Goal: Information Seeking & Learning: Learn about a topic

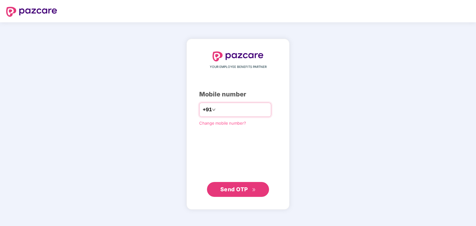
click at [226, 106] on input "number" at bounding box center [242, 110] width 51 height 10
type input "**********"
click at [234, 190] on span "Send OTP" at bounding box center [234, 189] width 28 height 7
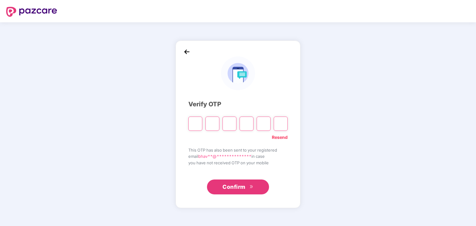
type input "*"
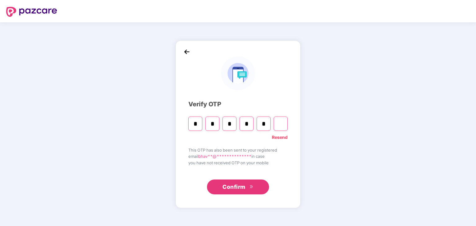
type input "*"
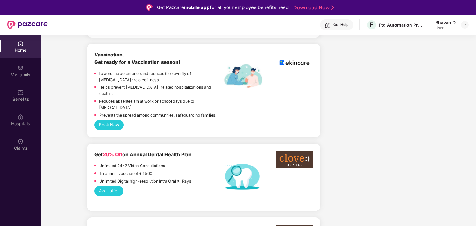
scroll to position [589, 0]
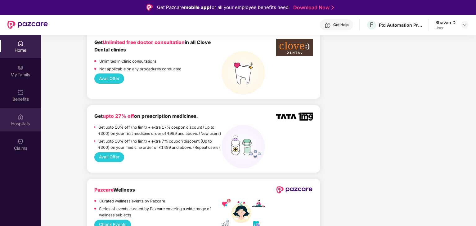
click at [17, 115] on div "Hospitals" at bounding box center [20, 119] width 41 height 23
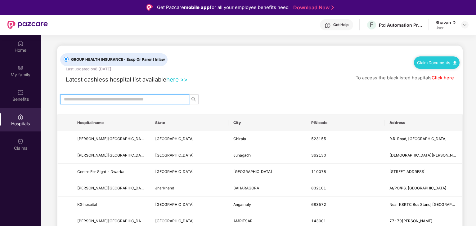
click at [88, 97] on input "text" at bounding box center [122, 99] width 116 height 7
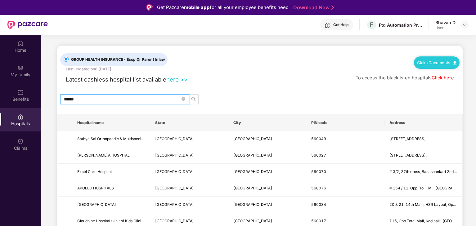
type input "******"
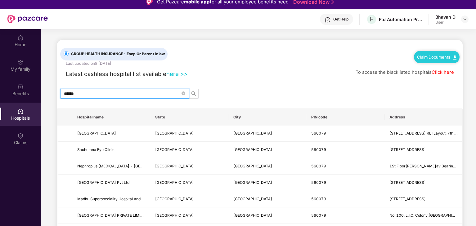
scroll to position [4, 0]
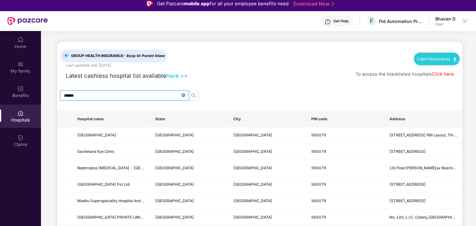
click at [183, 95] on icon "close-circle" at bounding box center [183, 95] width 4 height 4
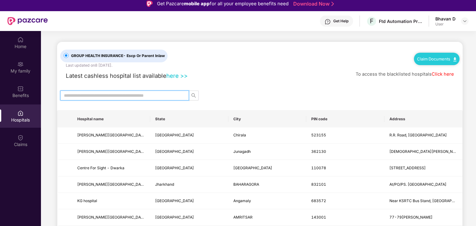
click at [146, 96] on input "text" at bounding box center [122, 95] width 116 height 7
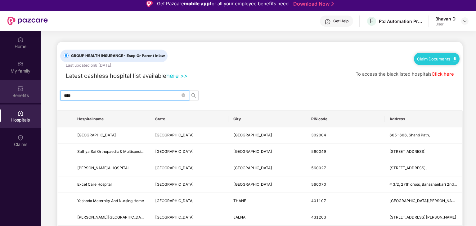
drag, startPoint x: 84, startPoint y: 95, endPoint x: 35, endPoint y: 94, distance: 49.0
click at [35, 94] on div "Home My family Benefits Hospitals Claims GROUP HEALTH INSURANCE - Escp Or Paren…" at bounding box center [238, 144] width 476 height 226
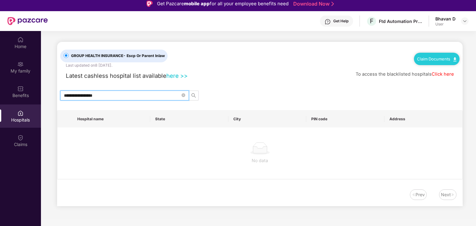
click at [86, 95] on input "**********" at bounding box center [122, 95] width 116 height 7
click at [108, 93] on input "********" at bounding box center [122, 95] width 116 height 7
click at [193, 93] on icon "search" at bounding box center [193, 95] width 4 height 4
type input "**********"
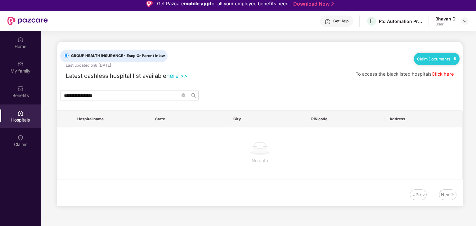
click at [174, 75] on link "here >>" at bounding box center [176, 75] width 21 height 7
click at [18, 38] on img at bounding box center [20, 40] width 6 height 6
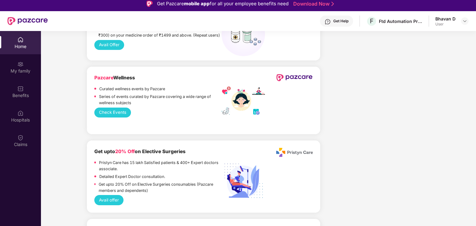
scroll to position [775, 0]
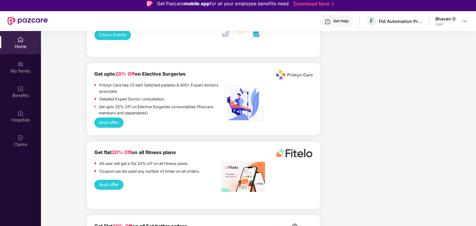
click at [173, 161] on p "All user will get a flat 20% off on all fitness plans." at bounding box center [143, 164] width 89 height 6
click at [21, 71] on div "My family" at bounding box center [20, 71] width 41 height 6
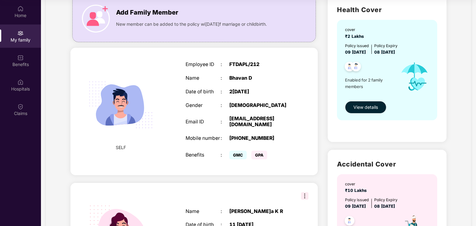
scroll to position [0, 0]
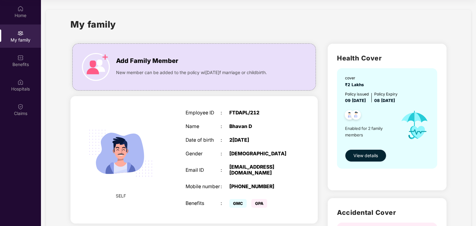
click at [363, 154] on span "View details" at bounding box center [365, 155] width 25 height 7
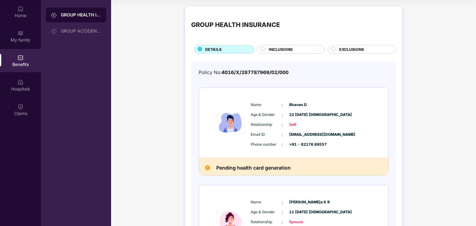
click at [308, 51] on div "INCLUSIONS" at bounding box center [293, 50] width 56 height 7
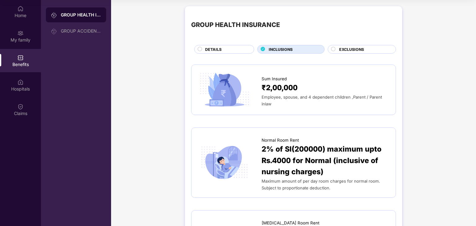
click at [333, 49] on circle at bounding box center [333, 49] width 4 height 4
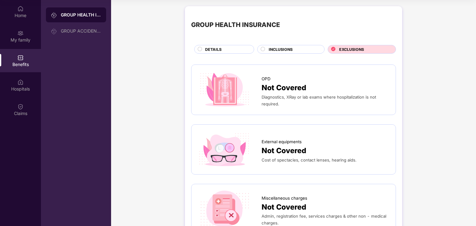
click at [303, 47] on div "INCLUSIONS" at bounding box center [293, 50] width 56 height 7
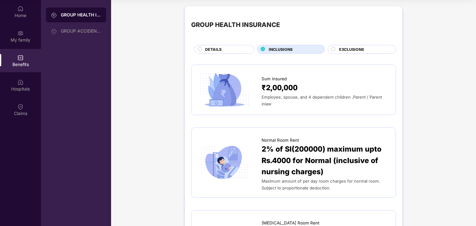
click at [348, 50] on span "EXCLUSIONS" at bounding box center [351, 50] width 25 height 6
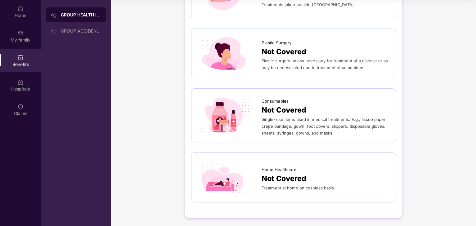
scroll to position [55, 0]
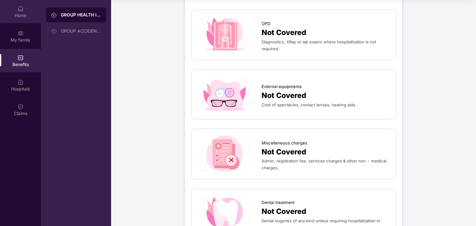
click at [25, 6] on div "Home" at bounding box center [20, 11] width 41 height 23
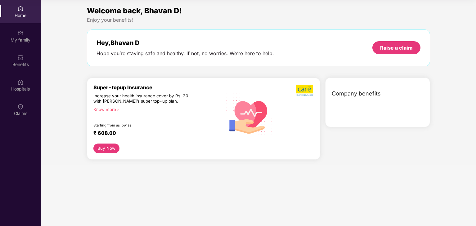
scroll to position [0, 0]
